Goal: Task Accomplishment & Management: Use online tool/utility

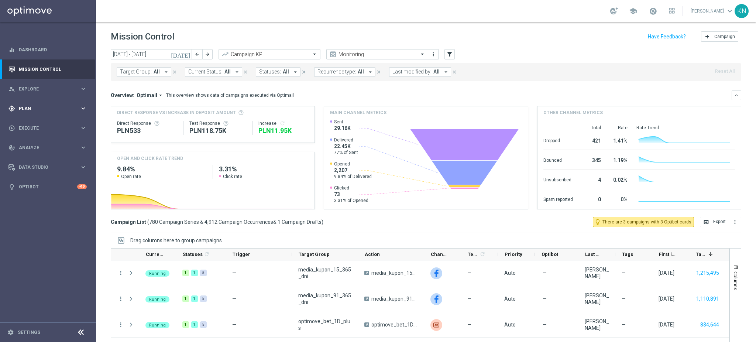
click at [28, 112] on div "gps_fixed Plan keyboard_arrow_right" at bounding box center [47, 109] width 95 height 20
click at [23, 107] on span "Plan" at bounding box center [49, 108] width 61 height 4
click at [415, 102] on div "Overview: Optimail arrow_drop_down This overview shows data of campaigns execut…" at bounding box center [426, 149] width 631 height 119
click at [31, 123] on div "play_circle_outline Execute keyboard_arrow_right" at bounding box center [47, 128] width 95 height 20
click at [37, 107] on span "Plan" at bounding box center [49, 108] width 61 height 4
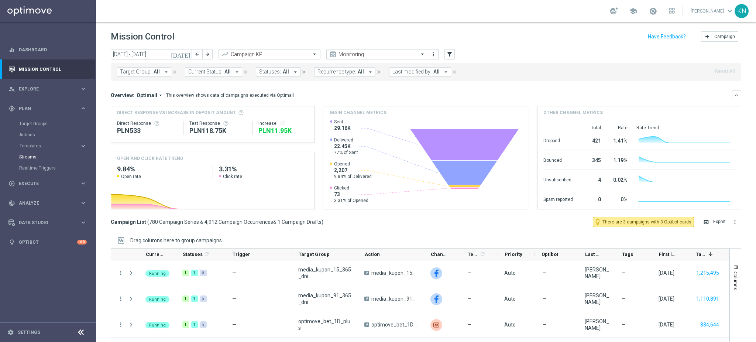
drag, startPoint x: 34, startPoint y: 145, endPoint x: 43, endPoint y: 157, distance: 14.7
click at [34, 145] on span "Templates" at bounding box center [46, 146] width 53 height 4
click at [36, 154] on link "Optimail" at bounding box center [50, 157] width 54 height 6
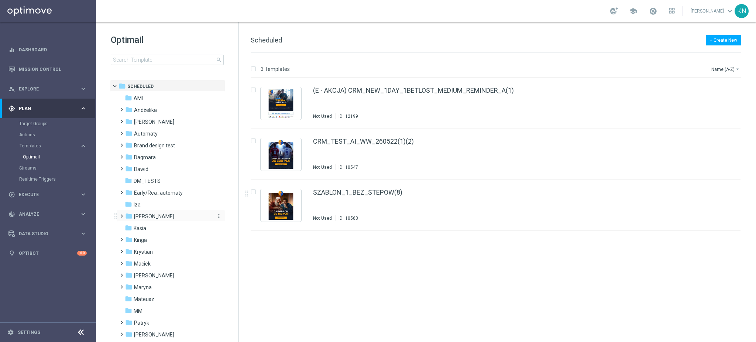
click at [151, 216] on span "[PERSON_NAME]" at bounding box center [154, 216] width 40 height 7
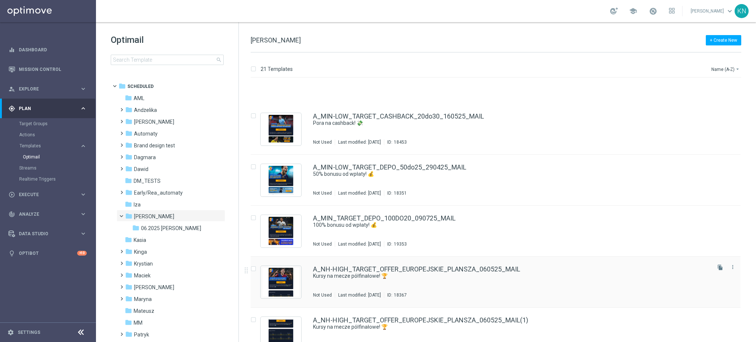
scroll to position [806, 0]
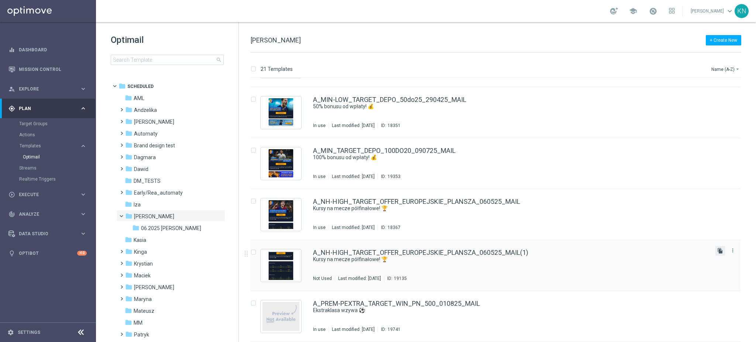
click at [718, 251] on icon "file_copy" at bounding box center [720, 251] width 6 height 6
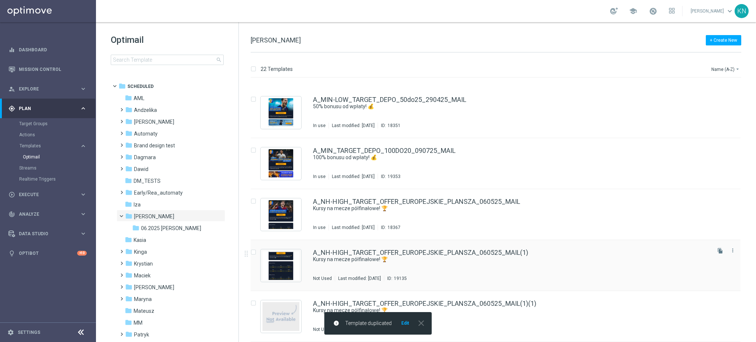
scroll to position [857, 0]
